Goal: Task Accomplishment & Management: Complete application form

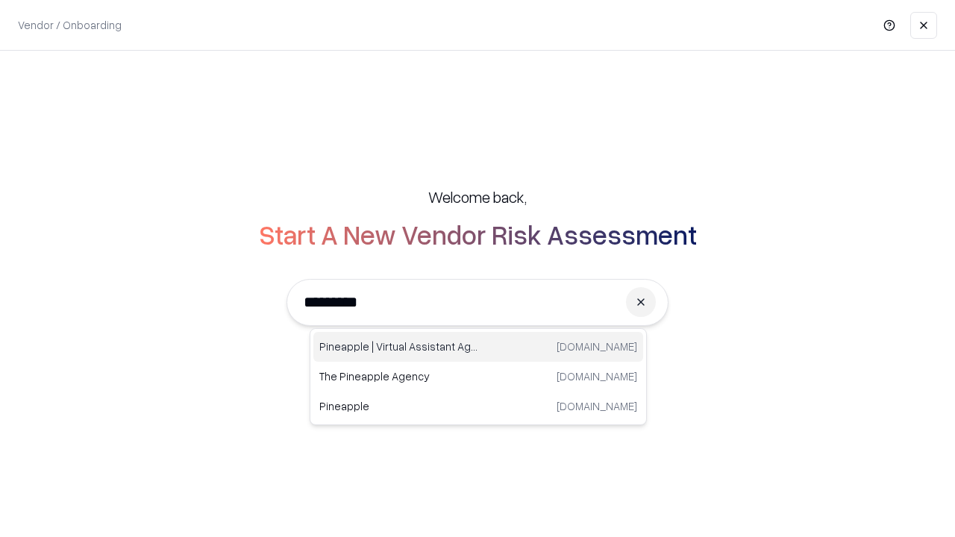
click at [478, 347] on div "Pineapple | Virtual Assistant Agency trypineapple.com" at bounding box center [478, 347] width 330 height 30
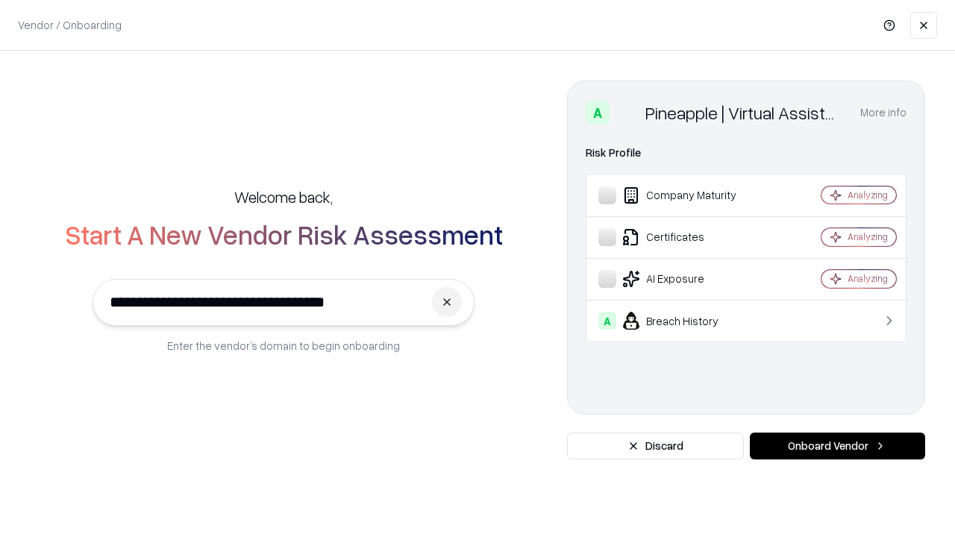
type input "**********"
click at [837, 446] on button "Onboard Vendor" at bounding box center [837, 446] width 175 height 27
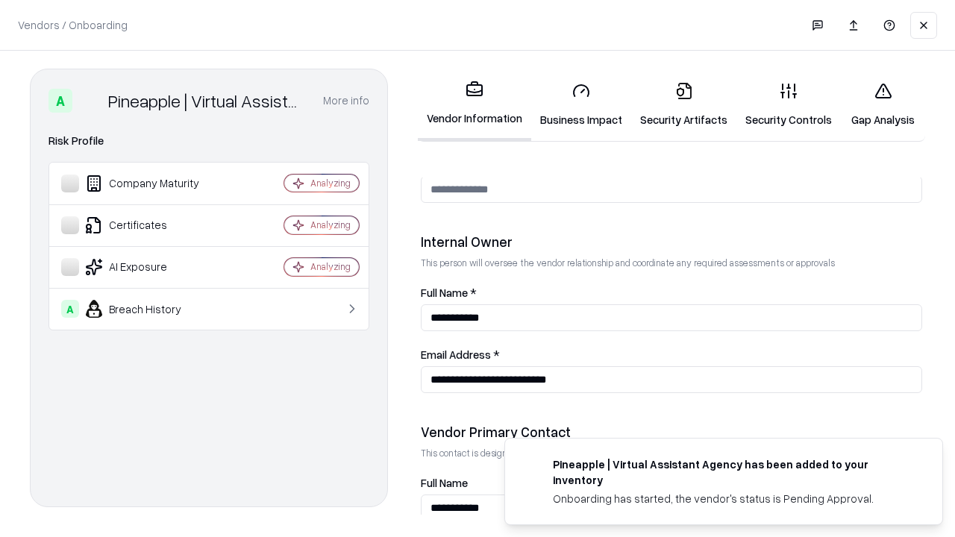
scroll to position [773, 0]
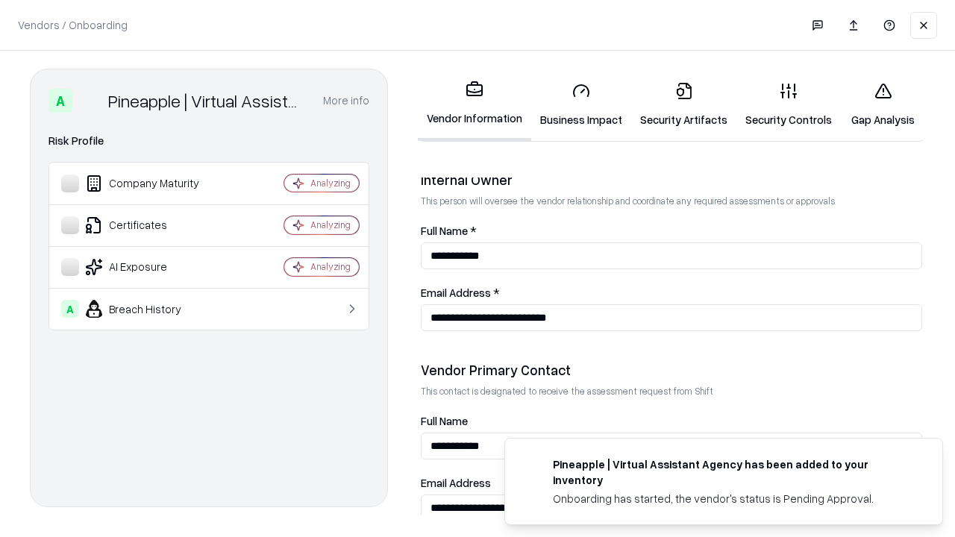
click at [581, 104] on link "Business Impact" at bounding box center [581, 104] width 100 height 69
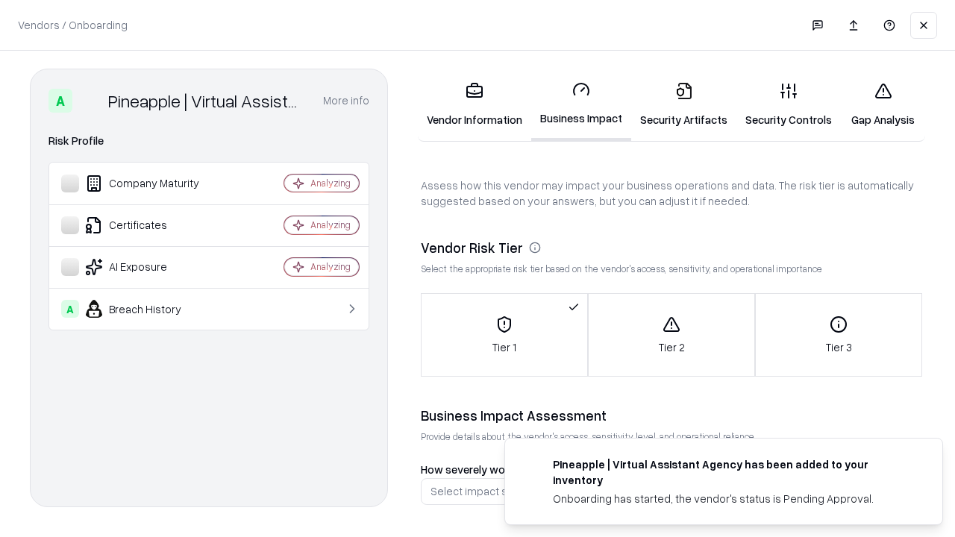
click at [684, 104] on link "Security Artifacts" at bounding box center [683, 104] width 105 height 69
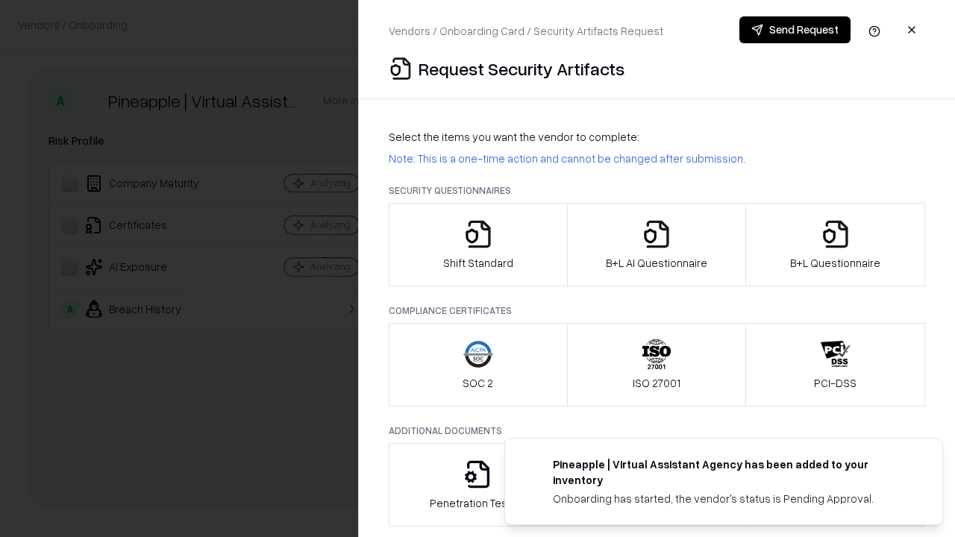
click at [478, 245] on icon "button" at bounding box center [479, 234] width 30 height 30
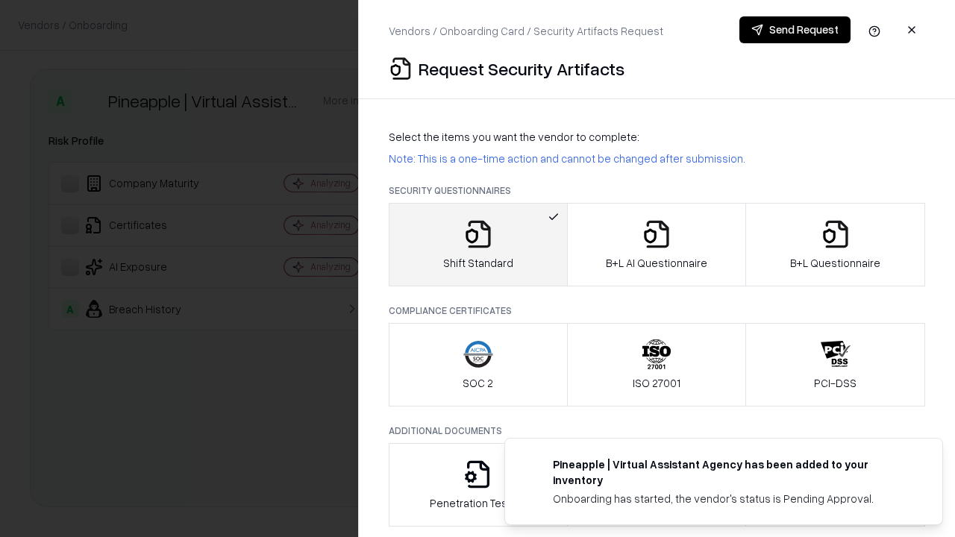
click at [795, 30] on button "Send Request" at bounding box center [795, 29] width 111 height 27
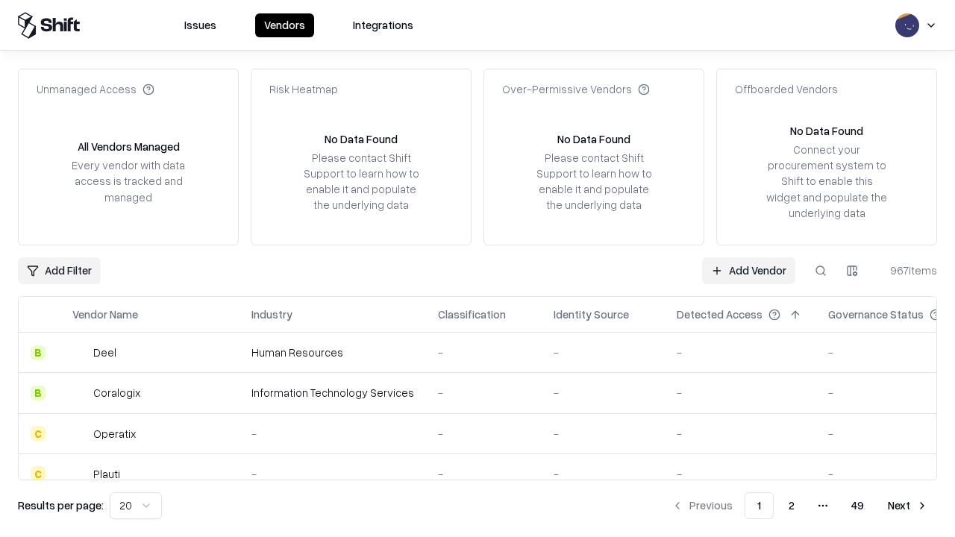
click at [821, 270] on button at bounding box center [821, 271] width 27 height 27
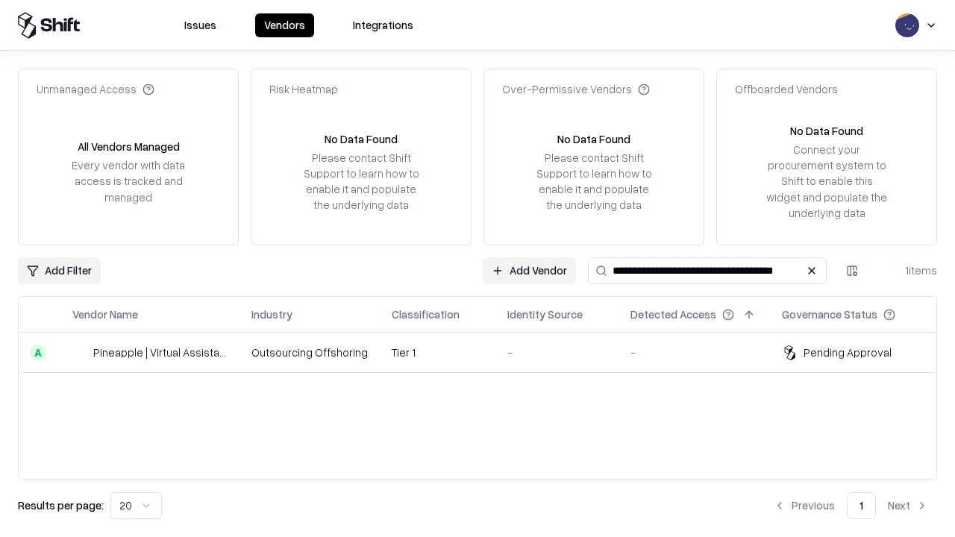
type input "**********"
click at [487, 352] on td "Tier 1" at bounding box center [438, 353] width 116 height 40
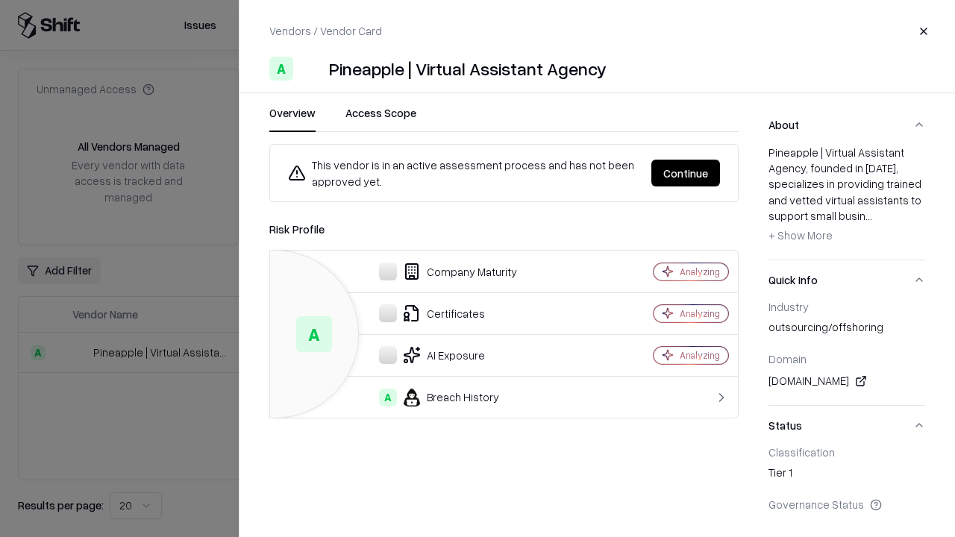
click at [686, 173] on button "Continue" at bounding box center [686, 173] width 69 height 27
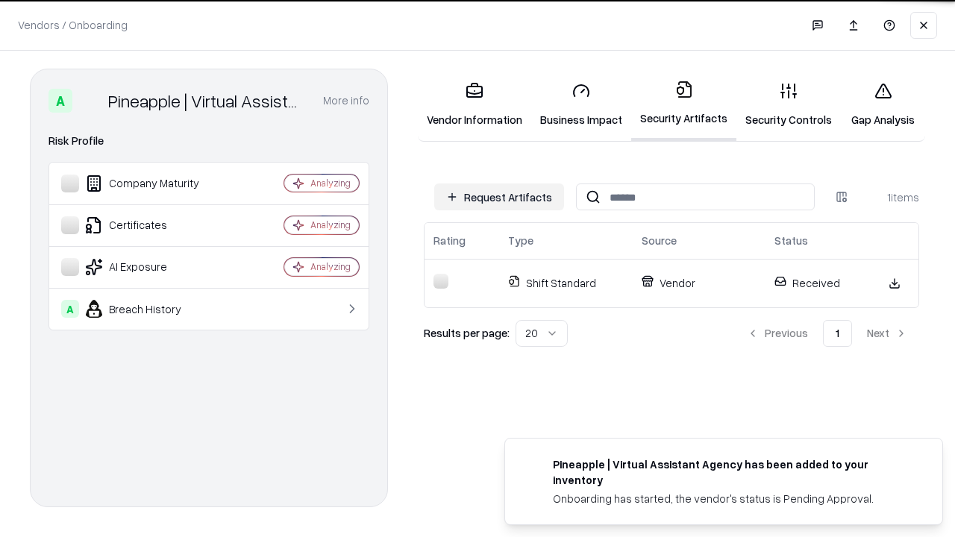
click at [883, 104] on link "Gap Analysis" at bounding box center [883, 104] width 84 height 69
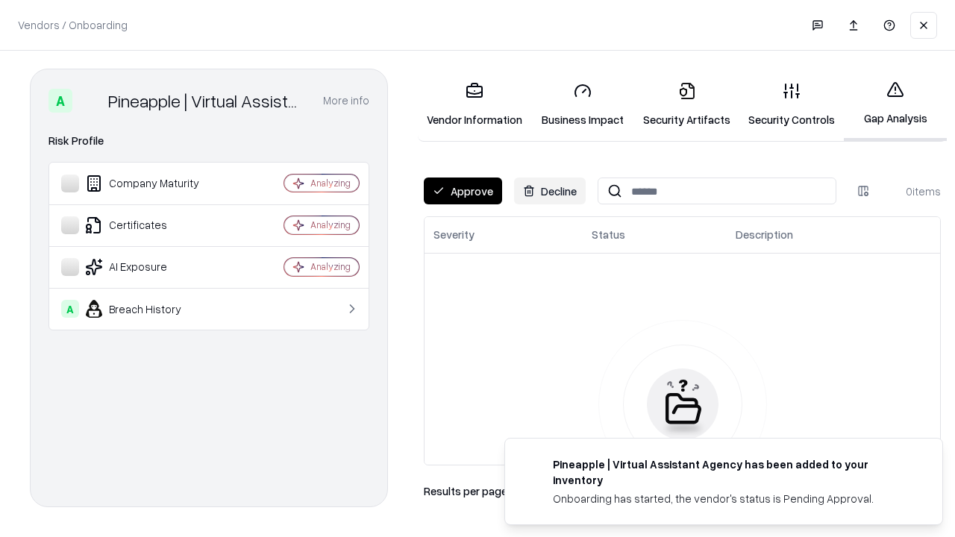
click at [463, 191] on button "Approve" at bounding box center [463, 191] width 78 height 27
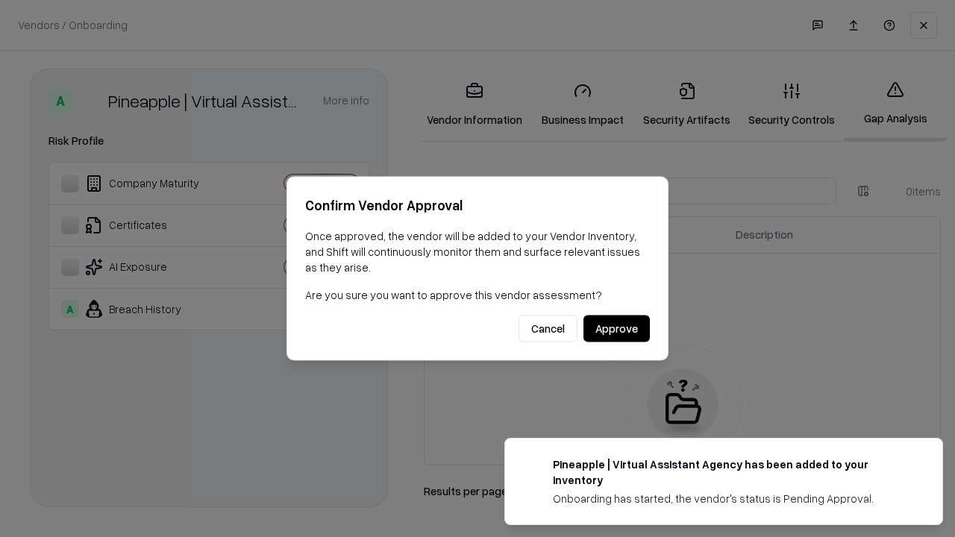
click at [617, 328] on button "Approve" at bounding box center [617, 329] width 66 height 27
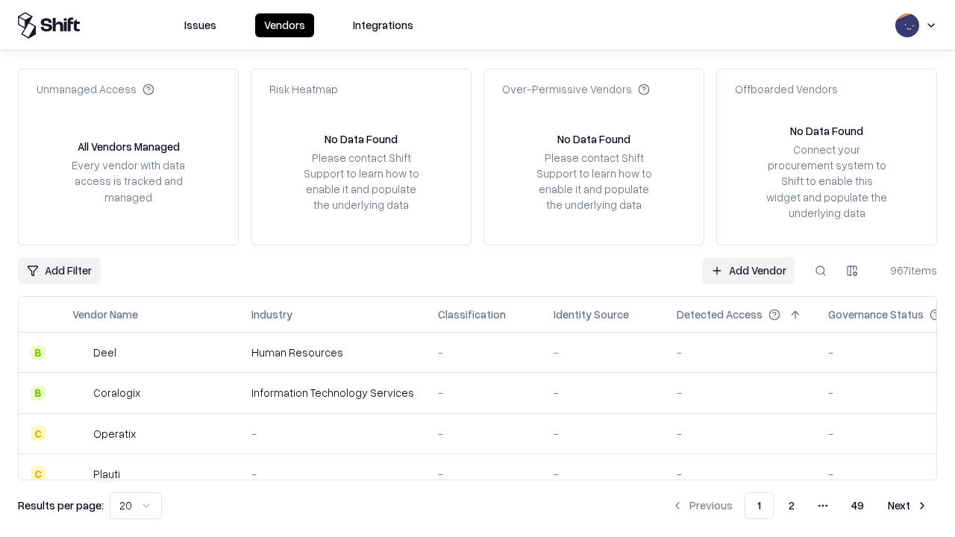
type input "**********"
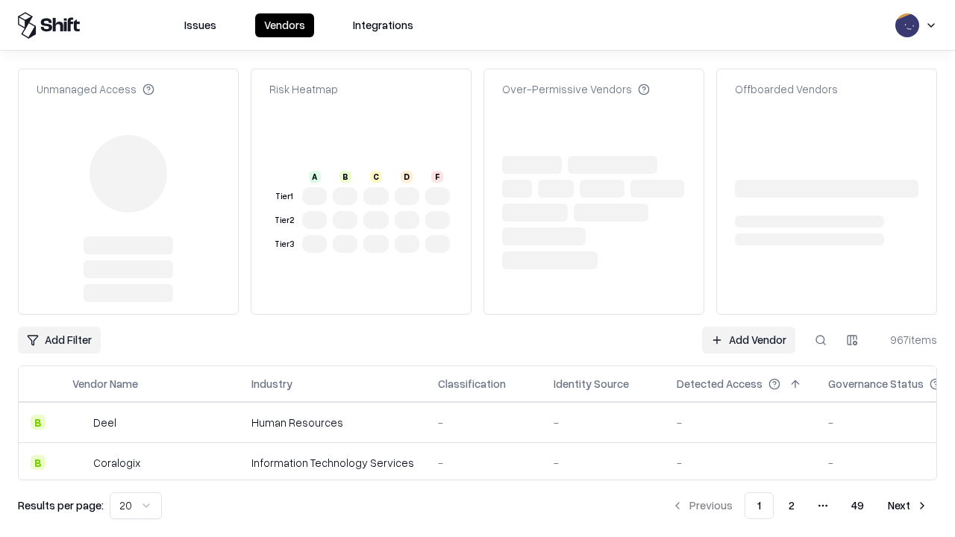
click at [749, 327] on link "Add Vendor" at bounding box center [748, 340] width 93 height 27
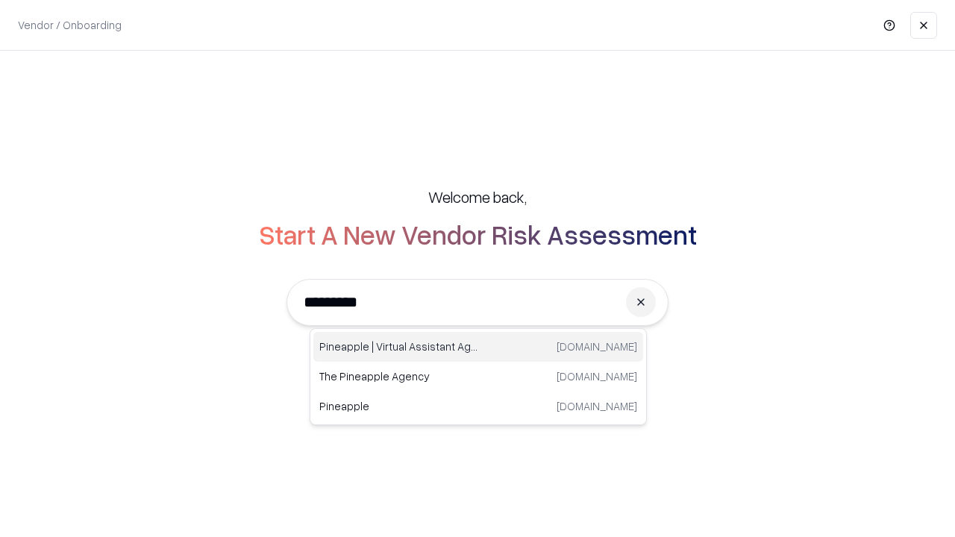
click at [478, 347] on div "Pineapple | Virtual Assistant Agency trypineapple.com" at bounding box center [478, 347] width 330 height 30
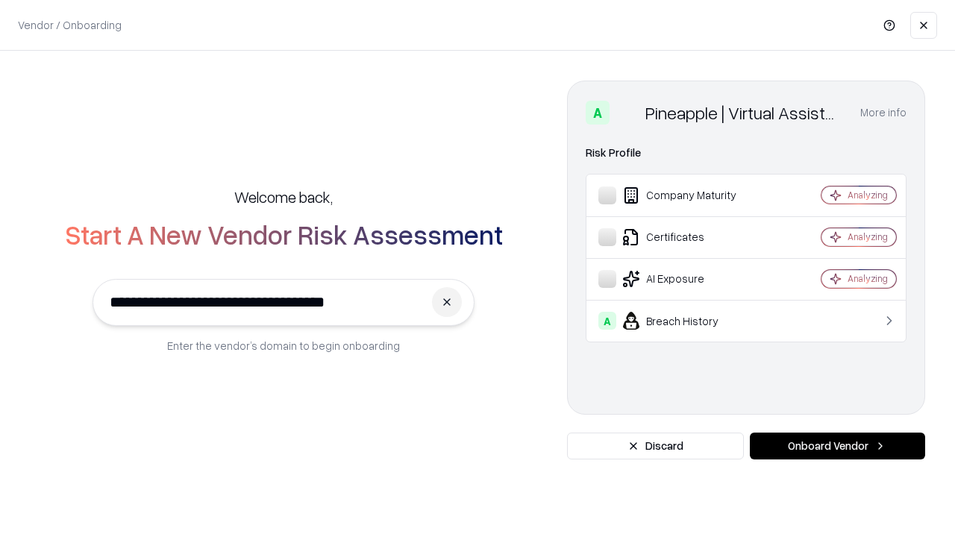
type input "**********"
click at [837, 446] on button "Onboard Vendor" at bounding box center [837, 446] width 175 height 27
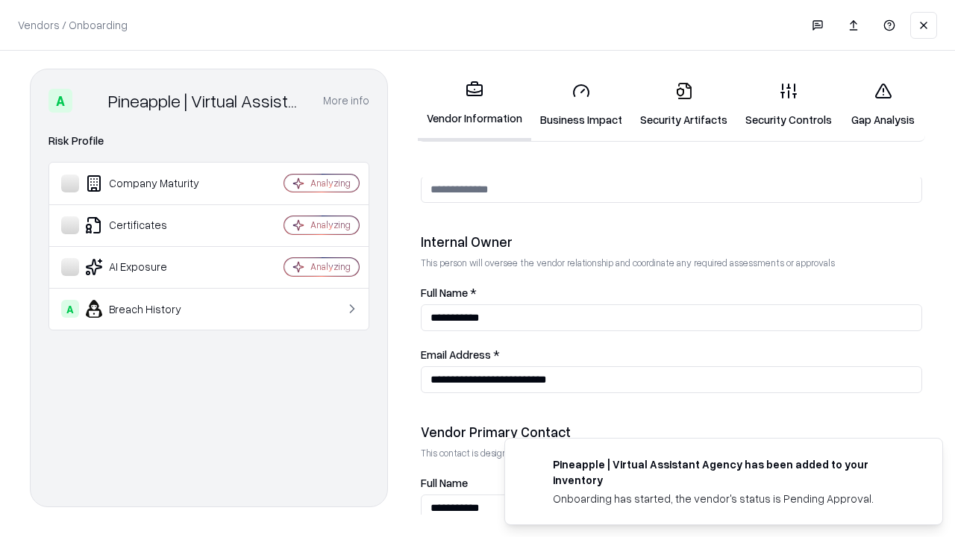
scroll to position [773, 0]
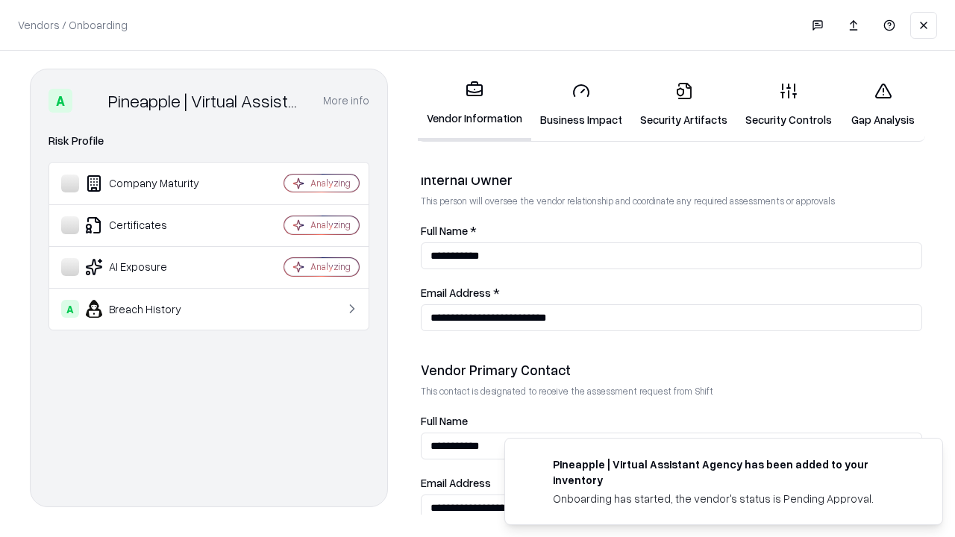
click at [883, 104] on link "Gap Analysis" at bounding box center [883, 104] width 84 height 69
